Goal: Information Seeking & Learning: Learn about a topic

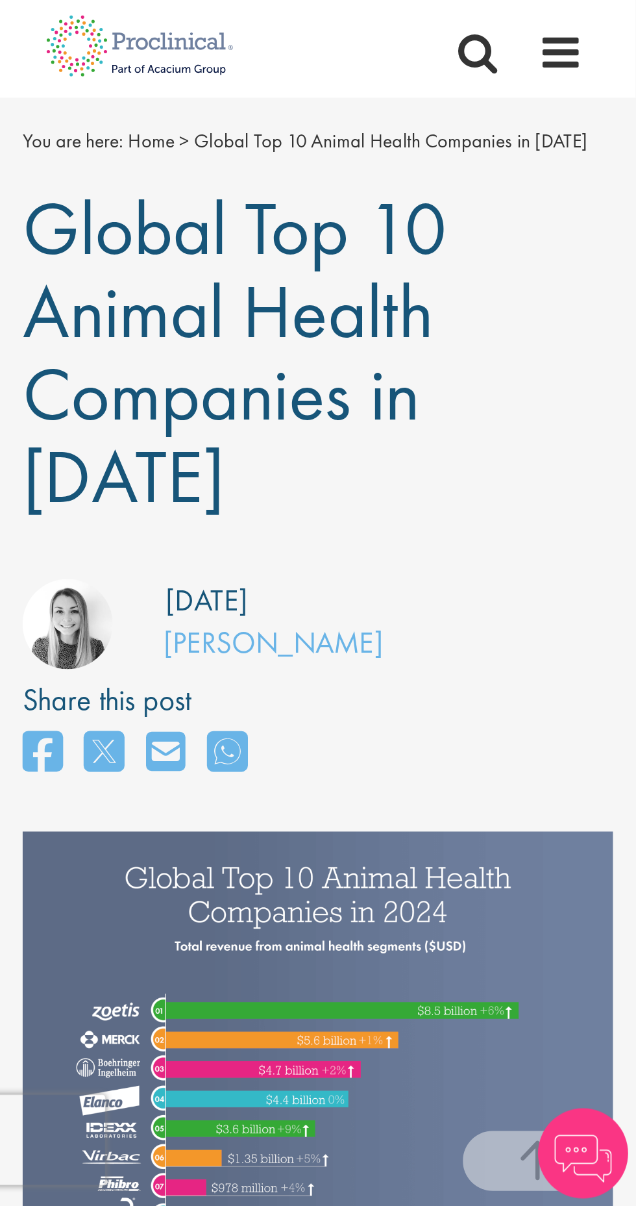
scroll to position [2209, 0]
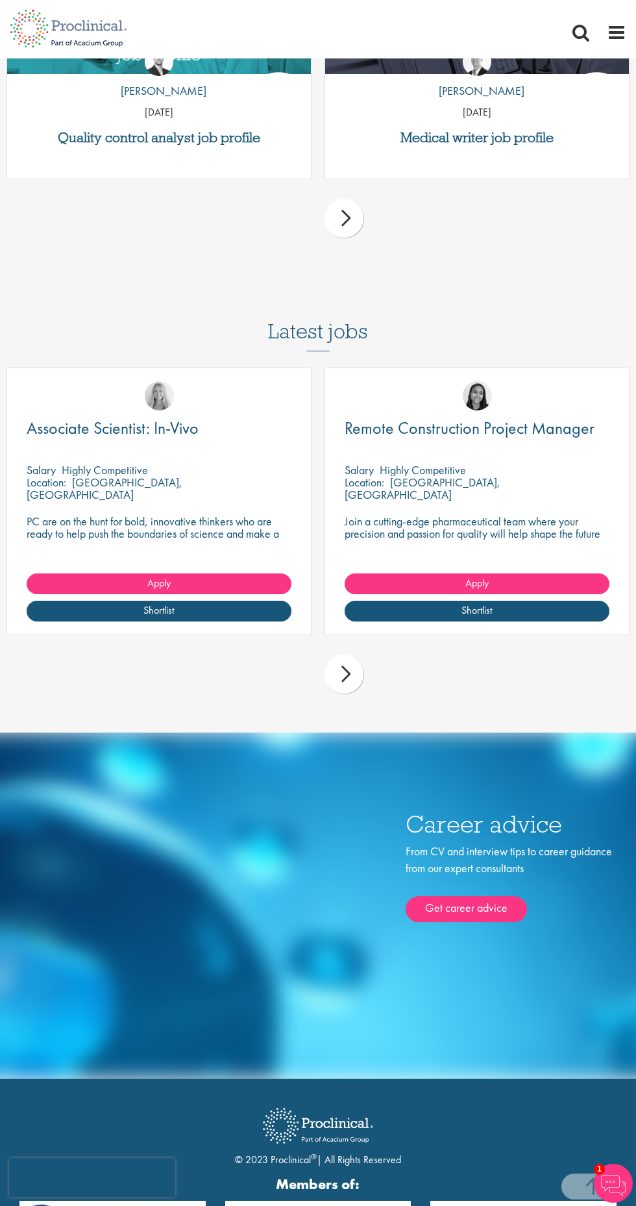
scroll to position [4122, 0]
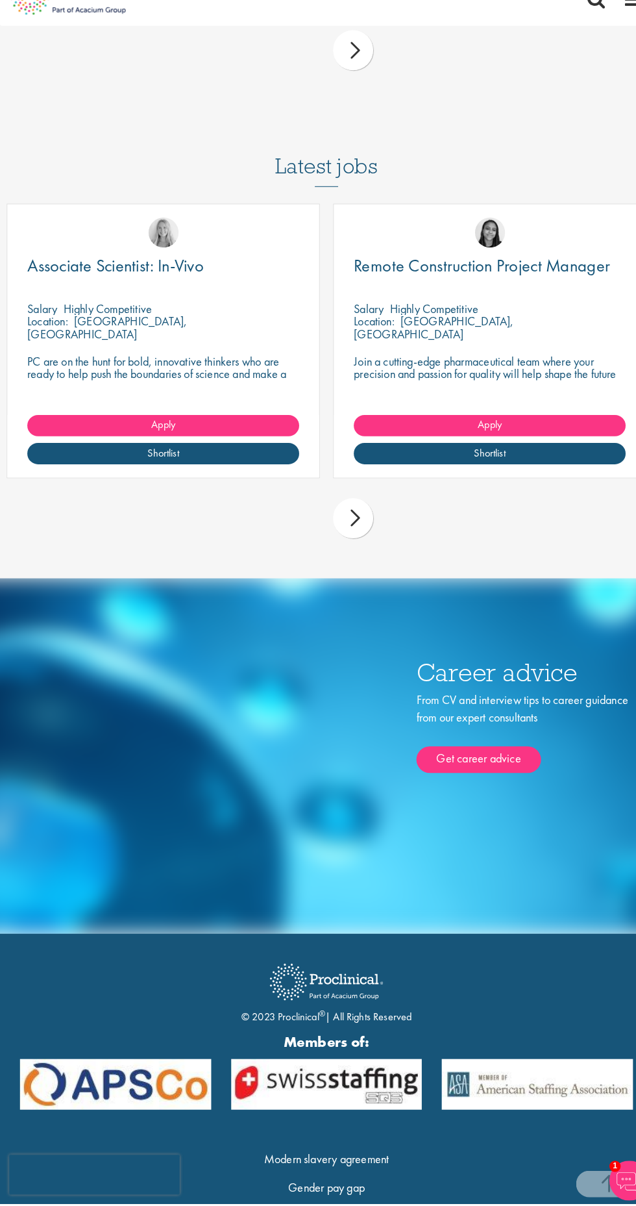
scroll to position [4122, 0]
